Goal: Complete application form

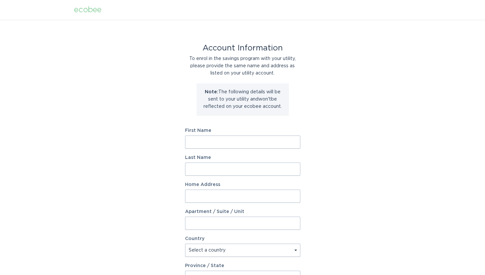
click at [198, 145] on input "First Name" at bounding box center [242, 141] width 115 height 13
type input "[PERSON_NAME]"
click at [195, 171] on input "Last Name" at bounding box center [242, 168] width 115 height 13
type input "Wood"
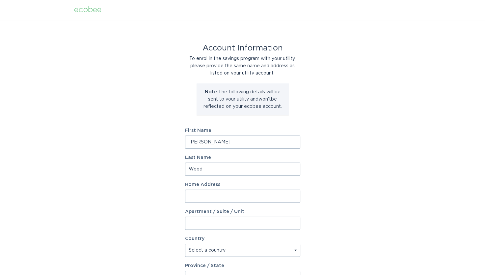
click at [191, 197] on input "Home Address" at bounding box center [242, 195] width 115 height 13
type input "[STREET_ADDRESS]"
select select "US"
type input "[PERSON_NAME]"
type input "48137"
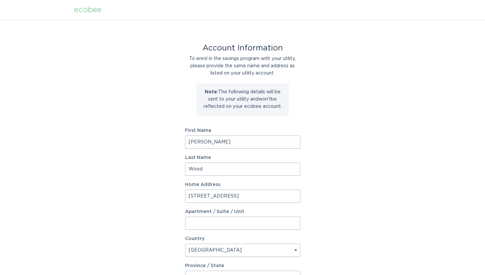
select select "MI"
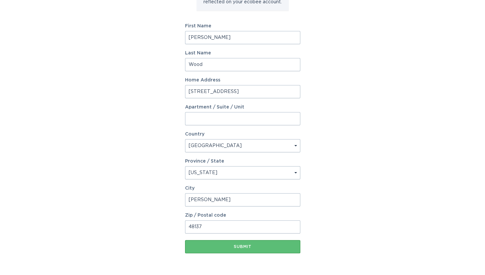
scroll to position [107, 0]
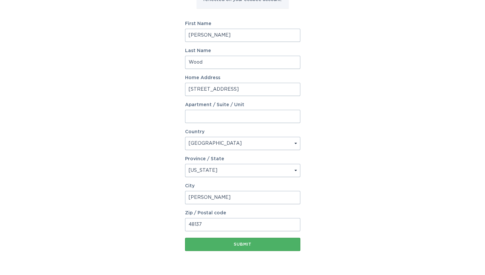
click at [239, 247] on button "Submit" at bounding box center [242, 244] width 115 height 13
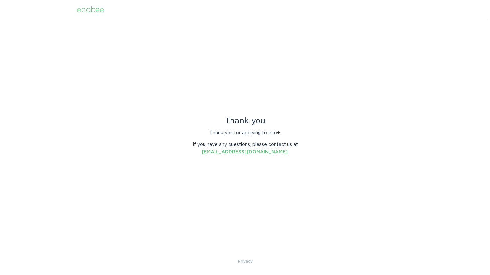
scroll to position [0, 0]
